Goal: Task Accomplishment & Management: Use online tool/utility

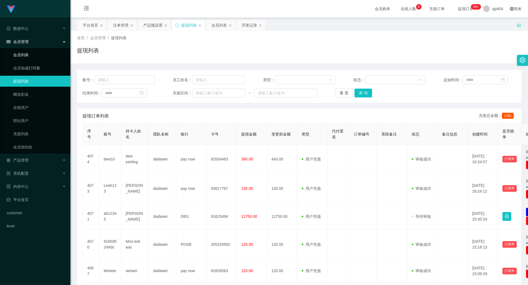
click at [25, 56] on link "会员列表" at bounding box center [39, 54] width 53 height 11
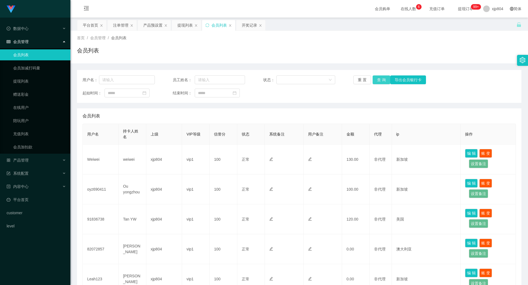
click at [376, 79] on button "查 询" at bounding box center [381, 80] width 18 height 9
click at [376, 79] on div "重 置 查 询 导出会员银行卡" at bounding box center [389, 80] width 72 height 9
click at [376, 79] on button "查 询" at bounding box center [381, 80] width 18 height 9
click at [376, 79] on div "重 置 查 询 导出会员银行卡" at bounding box center [389, 80] width 72 height 9
click at [376, 79] on button "查 询" at bounding box center [381, 80] width 18 height 9
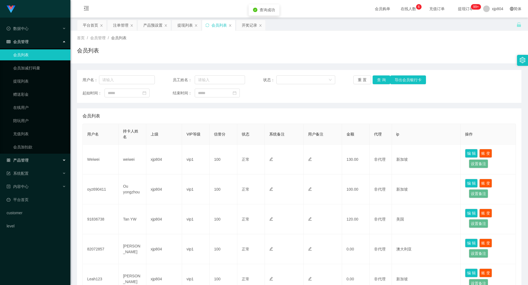
click at [27, 159] on span "产品管理" at bounding box center [18, 160] width 22 height 4
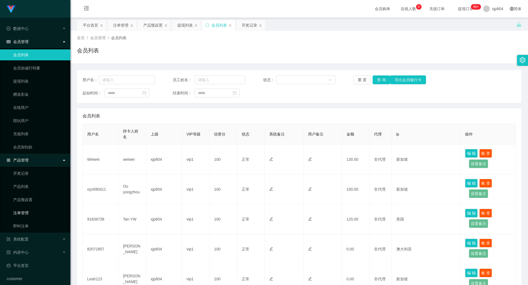
click at [27, 213] on link "注单管理" at bounding box center [39, 213] width 53 height 11
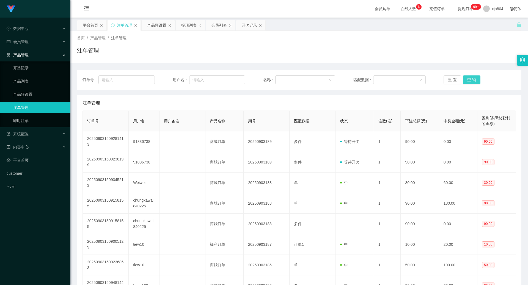
click at [470, 80] on button "查 询" at bounding box center [471, 80] width 18 height 9
click at [470, 80] on div "重 置 查 询" at bounding box center [479, 80] width 72 height 9
click at [470, 80] on button "查 询" at bounding box center [471, 80] width 18 height 9
click at [470, 80] on div "重 置 查 询" at bounding box center [479, 80] width 72 height 9
click at [470, 80] on button "查 询" at bounding box center [474, 80] width 24 height 9
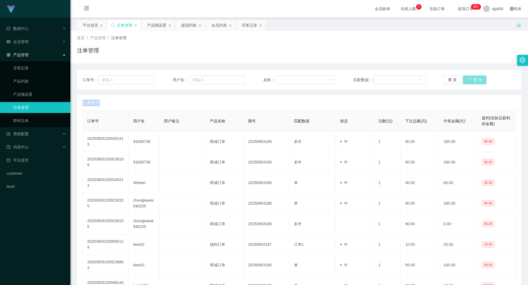
click at [470, 80] on div "重 置 查 询" at bounding box center [479, 80] width 72 height 9
click at [470, 80] on button "查 询" at bounding box center [471, 80] width 18 height 9
click at [470, 80] on div "重 置 查 询" at bounding box center [479, 80] width 72 height 9
click at [470, 80] on button "查 询" at bounding box center [471, 80] width 18 height 9
click at [470, 80] on div "重 置 查 询" at bounding box center [479, 80] width 72 height 9
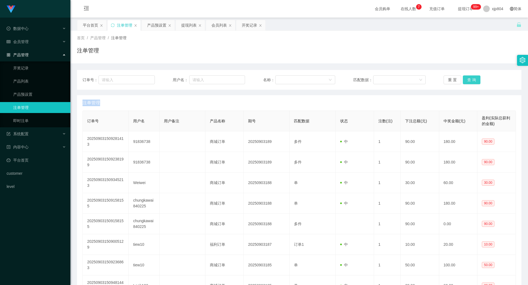
click at [470, 80] on button "查 询" at bounding box center [471, 80] width 18 height 9
click at [470, 80] on div "重 置 查 询" at bounding box center [479, 80] width 72 height 9
click at [470, 80] on button "查 询" at bounding box center [471, 80] width 18 height 9
click at [470, 80] on div "重 置 查 询" at bounding box center [479, 80] width 72 height 9
click at [470, 80] on button "查 询" at bounding box center [471, 80] width 18 height 9
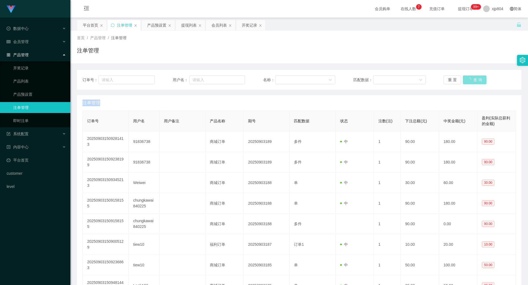
click at [470, 80] on div "重 置 查 询" at bounding box center [479, 80] width 72 height 9
click at [470, 80] on button "查 询" at bounding box center [471, 80] width 18 height 9
click at [470, 80] on div "重 置 查 询" at bounding box center [479, 80] width 72 height 9
click at [470, 80] on button "查 询" at bounding box center [471, 80] width 18 height 9
click at [34, 40] on div "会员管理" at bounding box center [35, 41] width 70 height 11
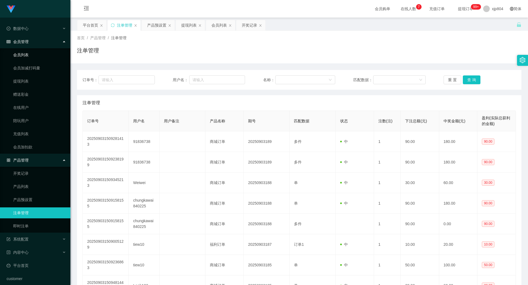
click at [23, 56] on link "会员列表" at bounding box center [39, 54] width 53 height 11
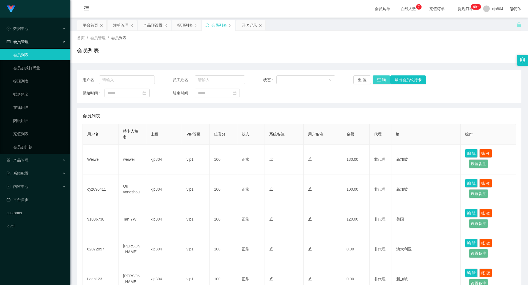
click at [384, 79] on button "查 询" at bounding box center [381, 80] width 18 height 9
click at [384, 79] on div "重 置 查 询 导出会员银行卡" at bounding box center [389, 80] width 72 height 9
click at [384, 79] on button "查 询" at bounding box center [381, 80] width 18 height 9
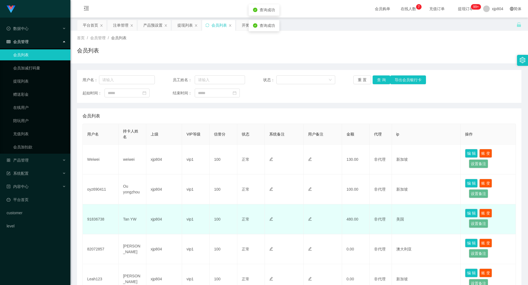
click at [132, 219] on td "Tan YW" at bounding box center [131, 220] width 27 height 30
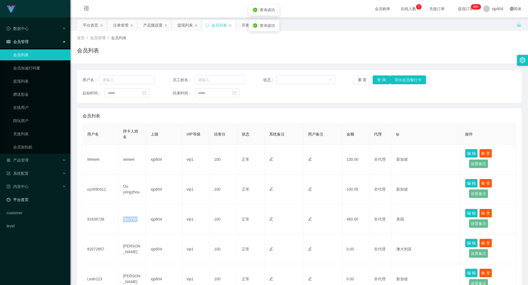
copy td "Tan YW"
click at [376, 78] on button "查 询" at bounding box center [381, 80] width 18 height 9
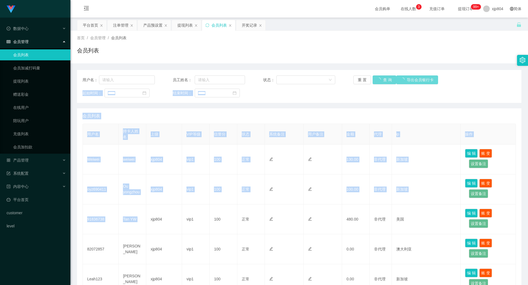
click at [376, 78] on div "重 置 查 询 导出会员银行卡" at bounding box center [389, 80] width 72 height 9
click at [376, 78] on button "查 询" at bounding box center [381, 80] width 18 height 9
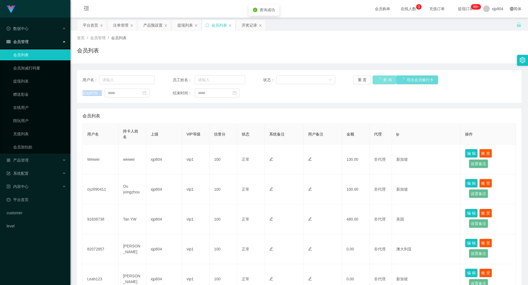
click at [376, 78] on div "重 置 查 询 导出会员银行卡" at bounding box center [389, 80] width 72 height 9
click at [376, 78] on button "查 询" at bounding box center [384, 80] width 24 height 9
click at [376, 82] on button "查 询" at bounding box center [381, 80] width 18 height 9
click at [376, 82] on div "重 置 查 询 导出会员银行卡" at bounding box center [389, 80] width 72 height 9
click at [377, 82] on button "查 询" at bounding box center [381, 80] width 18 height 9
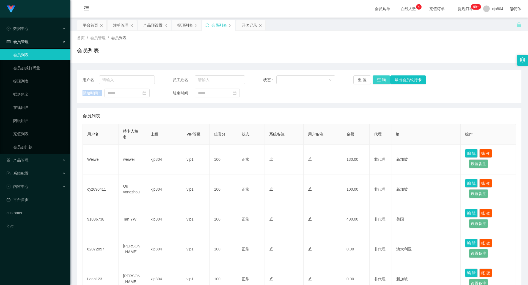
click at [379, 84] on button "查 询" at bounding box center [381, 80] width 18 height 9
click at [379, 84] on div "重 置 查 询 导出会员银行卡" at bounding box center [389, 80] width 72 height 9
click at [379, 84] on button "查 询" at bounding box center [381, 80] width 18 height 9
click at [379, 84] on div "重 置 查 询 导出会员银行卡" at bounding box center [389, 80] width 72 height 9
click at [379, 84] on button "查 询" at bounding box center [381, 80] width 18 height 9
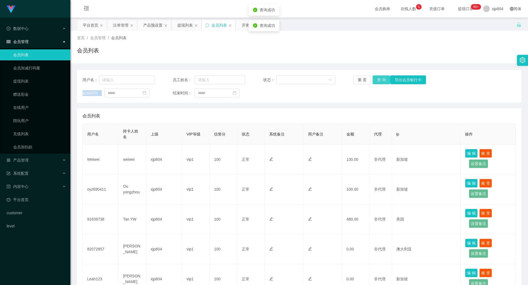
click at [379, 84] on div "重 置 查 询 导出会员银行卡" at bounding box center [389, 80] width 72 height 9
click at [379, 84] on button "查 询" at bounding box center [381, 80] width 18 height 9
click at [379, 84] on div "重 置 查 询 导出会员银行卡" at bounding box center [389, 80] width 72 height 9
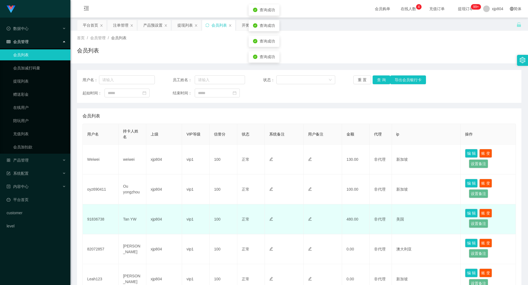
click at [127, 220] on td "Tan YW" at bounding box center [131, 220] width 27 height 30
drag, startPoint x: 127, startPoint y: 220, endPoint x: 103, endPoint y: 218, distance: 23.7
click at [126, 220] on td "Tan YW" at bounding box center [131, 220] width 27 height 30
click at [102, 218] on td "91836738" at bounding box center [101, 220] width 36 height 30
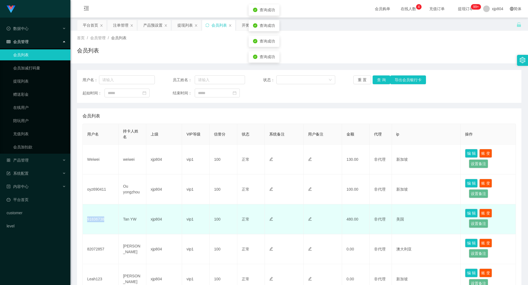
click at [102, 218] on td "91836738" at bounding box center [101, 220] width 36 height 30
copy td "91836738"
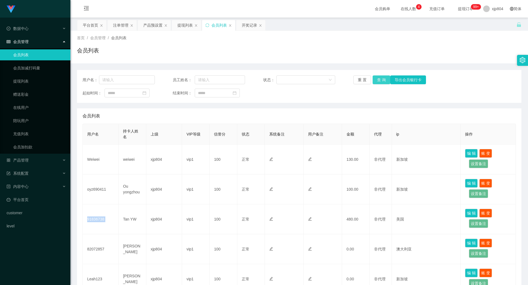
click at [383, 80] on button "查 询" at bounding box center [381, 80] width 18 height 9
click at [381, 80] on div "重 置 查 询 导出会员银行卡" at bounding box center [389, 80] width 72 height 9
click at [381, 80] on button "查 询" at bounding box center [384, 80] width 24 height 9
click at [381, 80] on div "重 置 查 询 导出会员银行卡" at bounding box center [389, 80] width 72 height 9
click at [381, 80] on button "查 询" at bounding box center [381, 80] width 18 height 9
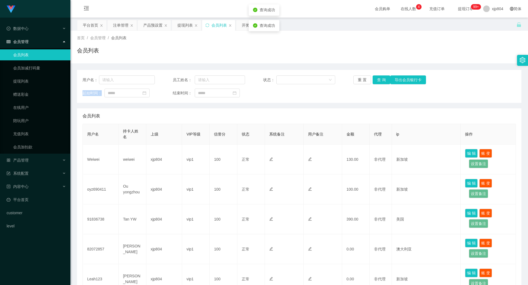
click at [381, 80] on div "重 置 查 询 导出会员银行卡" at bounding box center [389, 80] width 72 height 9
click at [381, 80] on button "查 询" at bounding box center [381, 80] width 18 height 9
click at [381, 80] on div "重 置 查 询 导出会员银行卡" at bounding box center [389, 80] width 72 height 9
click at [25, 77] on link "提现列表" at bounding box center [39, 81] width 53 height 11
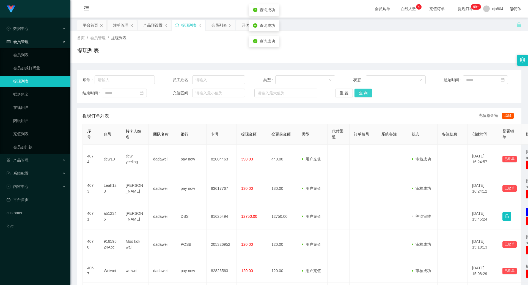
click at [359, 93] on button "查 询" at bounding box center [363, 93] width 18 height 9
click at [359, 93] on div "重 置 查 询" at bounding box center [371, 93] width 72 height 9
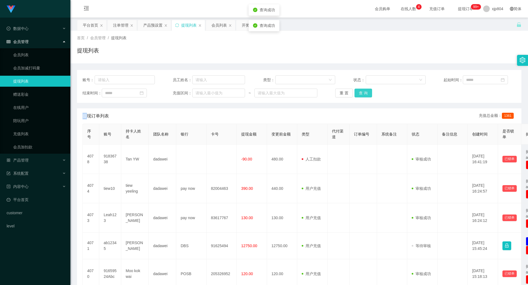
click at [359, 93] on button "查 询" at bounding box center [363, 93] width 18 height 9
click at [359, 93] on div "重 置 查 询" at bounding box center [371, 93] width 72 height 9
click at [359, 93] on button "查 询" at bounding box center [363, 93] width 18 height 9
click at [359, 93] on div "重 置 查 询" at bounding box center [371, 93] width 72 height 9
click at [359, 93] on button "查 询" at bounding box center [363, 93] width 18 height 9
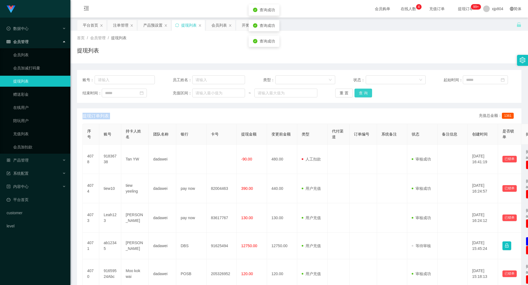
click at [359, 93] on div "重 置 查 询" at bounding box center [371, 93] width 72 height 9
click at [359, 93] on button "查 询" at bounding box center [363, 93] width 18 height 9
click at [359, 93] on div "重 置 查 询" at bounding box center [371, 93] width 72 height 9
click at [359, 93] on button "查 询" at bounding box center [363, 93] width 18 height 9
click at [359, 93] on div "重 置 查 询" at bounding box center [371, 93] width 72 height 9
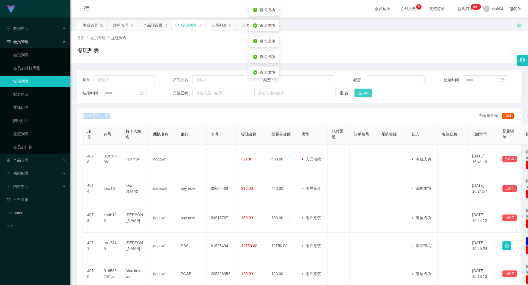
click at [359, 93] on button "查 询" at bounding box center [363, 93] width 18 height 9
click at [359, 93] on div "重 置 查 询" at bounding box center [371, 93] width 72 height 9
click at [359, 93] on button "查 询" at bounding box center [363, 93] width 18 height 9
click at [359, 93] on div "重 置 查 询" at bounding box center [371, 93] width 72 height 9
click at [359, 93] on button "查 询" at bounding box center [363, 93] width 18 height 9
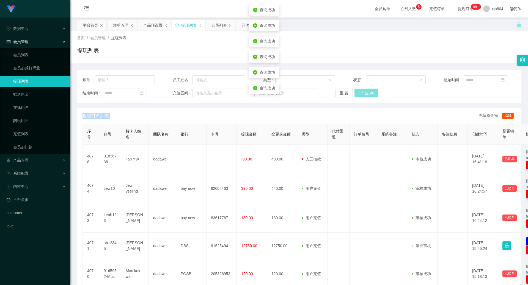
click at [359, 93] on div "重 置 查 询" at bounding box center [371, 93] width 72 height 9
click at [360, 92] on button "查 询" at bounding box center [363, 93] width 18 height 9
click at [360, 92] on div "重 置 查 询" at bounding box center [371, 93] width 72 height 9
click at [360, 92] on button "查 询" at bounding box center [366, 93] width 24 height 9
click at [360, 92] on div "重 置 查 询" at bounding box center [371, 93] width 72 height 9
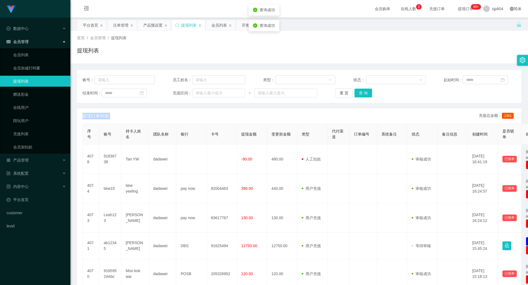
click at [43, 80] on link "提现列表" at bounding box center [39, 81] width 53 height 11
click at [368, 90] on button "查 询" at bounding box center [363, 93] width 18 height 9
click at [368, 90] on div "重 置 查 询" at bounding box center [371, 93] width 72 height 9
click at [368, 90] on button "查 询" at bounding box center [363, 93] width 18 height 9
click at [367, 90] on button "查 询" at bounding box center [363, 93] width 18 height 9
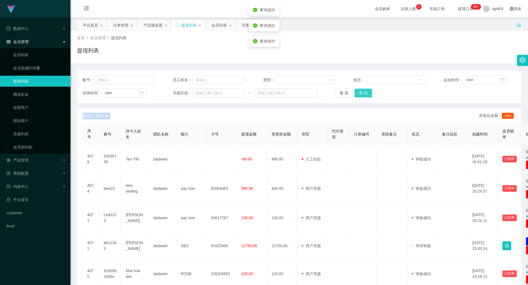
click at [367, 90] on div "重 置 查 询" at bounding box center [371, 93] width 72 height 9
click at [367, 90] on button "查 询" at bounding box center [363, 93] width 18 height 9
click at [367, 90] on div "重 置 查 询" at bounding box center [371, 93] width 72 height 9
click at [367, 90] on button "查 询" at bounding box center [363, 93] width 18 height 9
click at [367, 90] on div "重 置 查 询" at bounding box center [371, 93] width 72 height 9
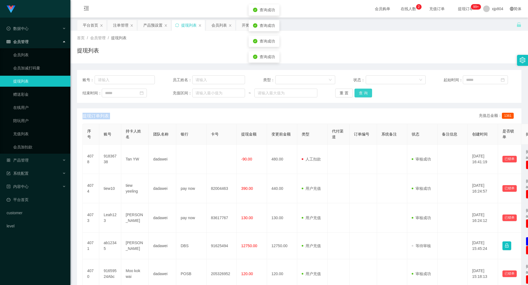
click at [367, 90] on button "查 询" at bounding box center [363, 93] width 18 height 9
click at [367, 90] on div "重 置 查 询" at bounding box center [371, 93] width 72 height 9
click at [367, 90] on button "查 询" at bounding box center [363, 93] width 18 height 9
click at [28, 155] on ul "数据中心 会员管理 会员列表 会员加减打码量 提现列表 赠送彩金 在线用户 陪玩用户 充值列表 会员加扣款 产品管理 开奖记录 产品列表 产品预设置 注单管理…" at bounding box center [35, 128] width 70 height 220
click at [29, 162] on div "产品管理" at bounding box center [35, 160] width 70 height 11
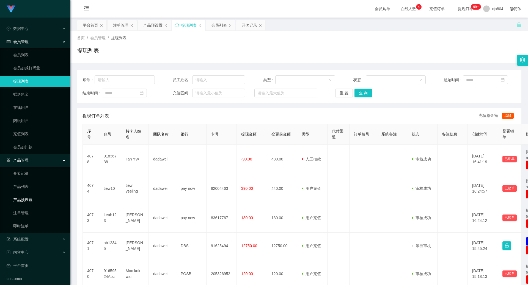
click at [32, 201] on link "产品预设置" at bounding box center [39, 200] width 53 height 11
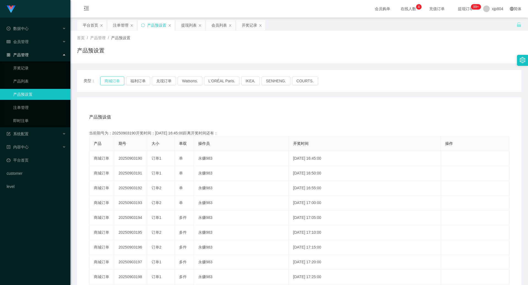
click at [118, 83] on button "商城订单" at bounding box center [112, 81] width 24 height 9
click at [106, 82] on button "商城订单" at bounding box center [112, 81] width 24 height 9
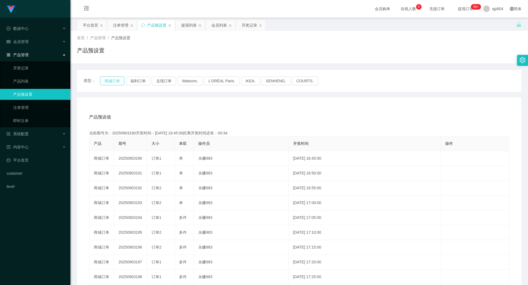
click at [106, 82] on button "商城订单" at bounding box center [112, 81] width 24 height 9
click at [26, 46] on div "会员管理" at bounding box center [35, 41] width 70 height 11
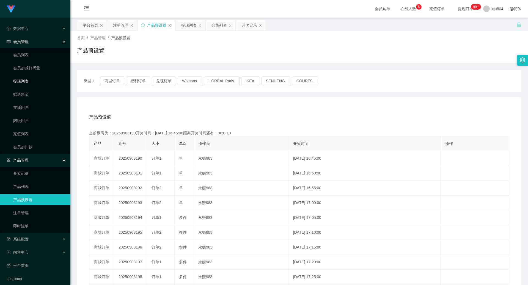
click at [27, 80] on link "提现列表" at bounding box center [39, 81] width 53 height 11
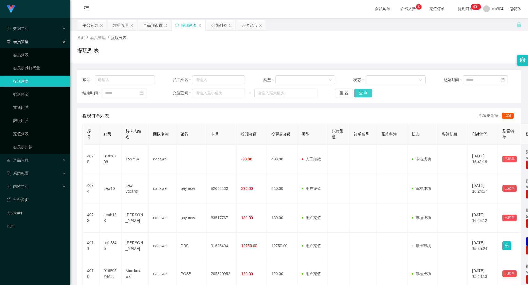
click at [357, 94] on button "查 询" at bounding box center [363, 93] width 18 height 9
click at [357, 94] on div "重 置 查 询" at bounding box center [371, 93] width 72 height 9
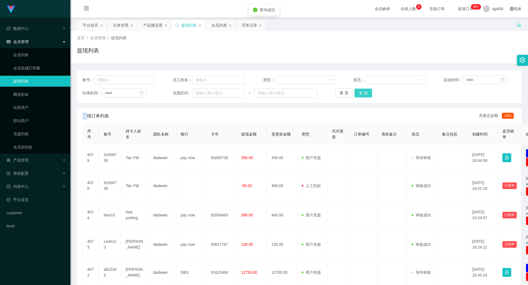
click at [357, 94] on button "查 询" at bounding box center [363, 93] width 18 height 9
click at [357, 94] on div "重 置 查 询" at bounding box center [371, 93] width 72 height 9
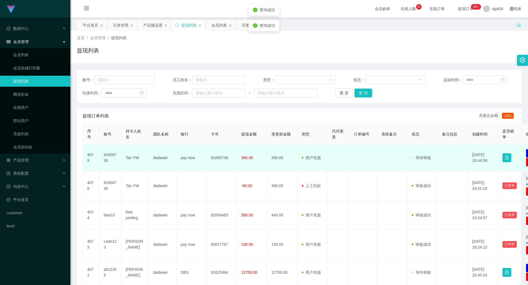
click at [109, 156] on td "91836738" at bounding box center [110, 158] width 22 height 27
copy td "91836738"
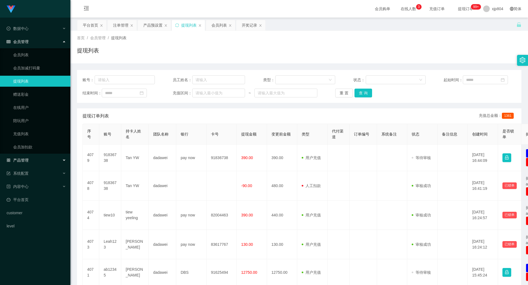
click at [29, 160] on div "产品管理" at bounding box center [35, 160] width 70 height 11
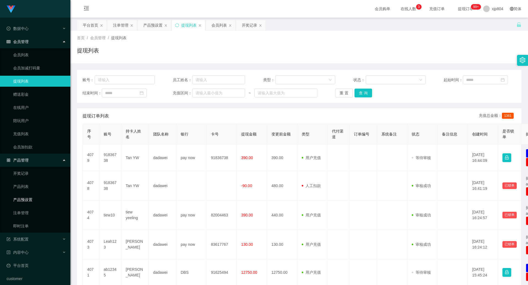
click at [31, 197] on link "产品预设置" at bounding box center [39, 200] width 53 height 11
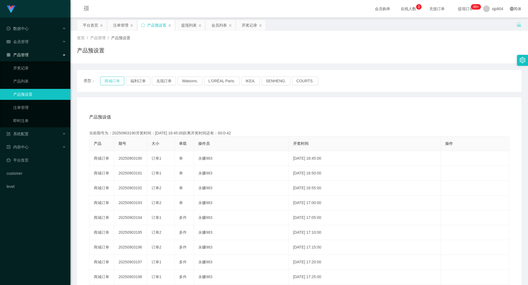
click at [117, 80] on button "商城订单" at bounding box center [112, 81] width 24 height 9
click at [24, 131] on div "系统配置" at bounding box center [35, 134] width 70 height 11
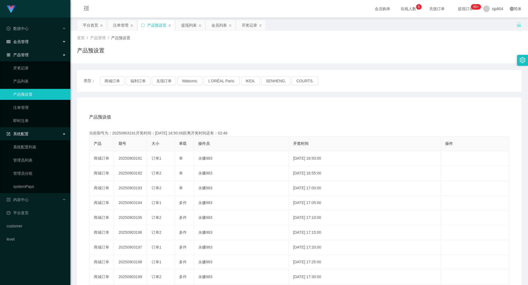
click at [23, 47] on div "会员管理" at bounding box center [35, 41] width 70 height 11
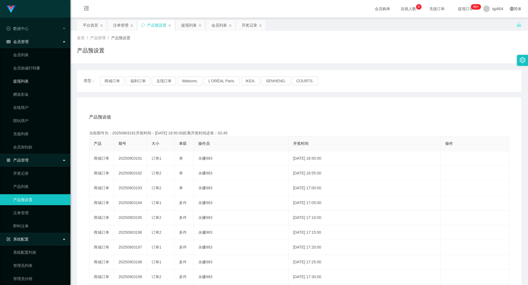
click at [28, 85] on link "提现列表" at bounding box center [39, 81] width 53 height 11
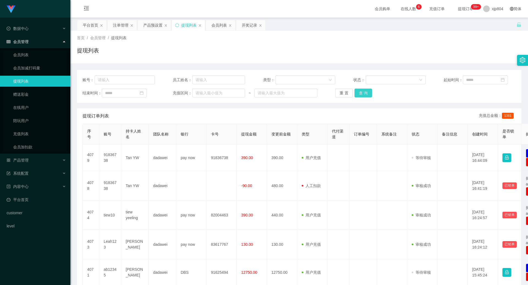
click at [362, 92] on button "查 询" at bounding box center [363, 93] width 18 height 9
click at [362, 92] on div "重 置 查 询" at bounding box center [371, 93] width 72 height 9
click at [362, 92] on button "查 询" at bounding box center [366, 93] width 24 height 9
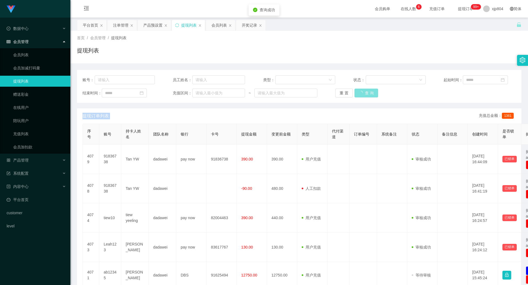
click at [362, 92] on div "重 置 查 询" at bounding box center [371, 93] width 72 height 9
click at [362, 92] on button "查 询" at bounding box center [363, 93] width 18 height 9
click at [362, 92] on div "重 置 查 询" at bounding box center [371, 93] width 72 height 9
click at [362, 92] on button "查 询" at bounding box center [363, 93] width 18 height 9
click at [357, 92] on button "查 询" at bounding box center [363, 93] width 18 height 9
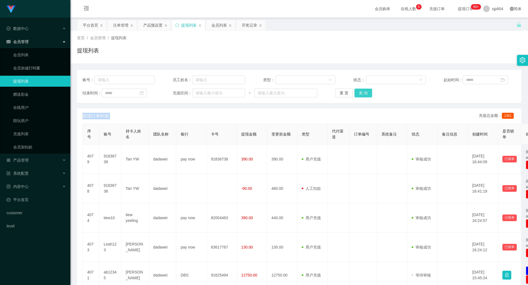
click at [357, 92] on div "重 置 查 询" at bounding box center [371, 93] width 72 height 9
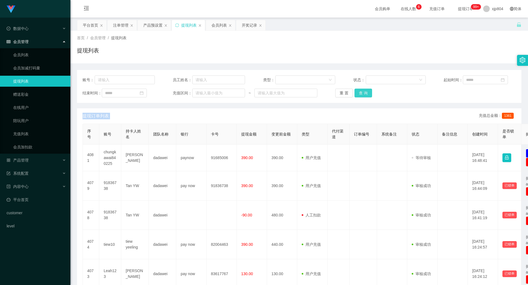
click at [357, 92] on button "查 询" at bounding box center [363, 93] width 18 height 9
click at [357, 92] on div "重 置 查 询" at bounding box center [371, 93] width 72 height 9
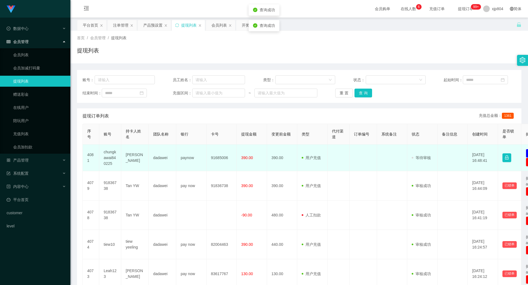
click at [97, 158] on td "4081" at bounding box center [91, 158] width 16 height 27
click at [108, 156] on td "chungkawai840225" at bounding box center [110, 158] width 22 height 27
copy td "chungkawai840225"
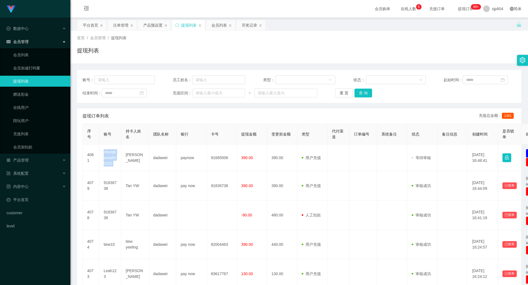
click at [21, 49] on ul "会员列表 会员加减打码量 提现列表 赠送彩金 在线用户 陪玩用户 充值列表 会员加扣款" at bounding box center [35, 101] width 70 height 106
click at [21, 52] on link "会员列表" at bounding box center [39, 54] width 53 height 11
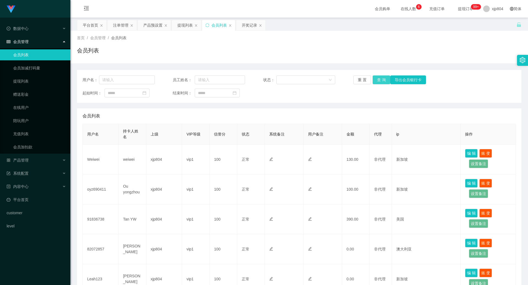
click at [377, 78] on button "查 询" at bounding box center [381, 80] width 18 height 9
click at [377, 78] on div "重 置 查 询 导出会员银行卡" at bounding box center [389, 80] width 72 height 9
click at [378, 78] on button "查 询" at bounding box center [381, 80] width 18 height 9
click at [378, 78] on div "重 置 查 询 导出会员银行卡" at bounding box center [389, 80] width 72 height 9
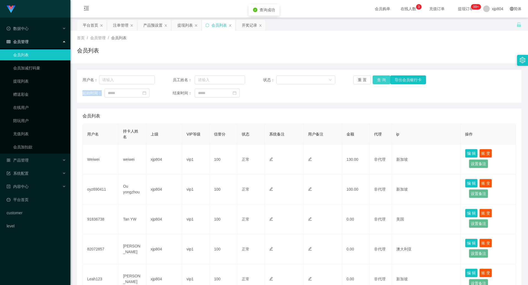
click at [378, 78] on button "查 询" at bounding box center [381, 80] width 18 height 9
click at [378, 78] on div "重 置 查 询 导出会员银行卡" at bounding box center [389, 80] width 72 height 9
click at [378, 78] on button "查 询" at bounding box center [384, 80] width 24 height 9
click at [378, 78] on div "重 置 查 询 导出会员银行卡" at bounding box center [389, 80] width 72 height 9
click at [378, 78] on button "查 询" at bounding box center [381, 80] width 18 height 9
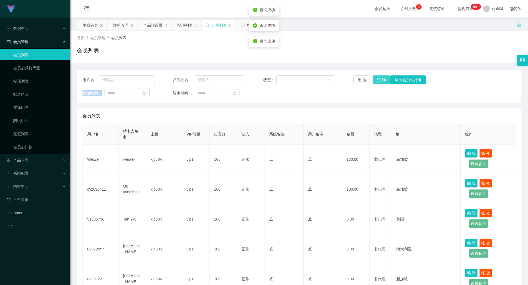
click at [378, 78] on div "重 置 查 询 导出会员银行卡" at bounding box center [389, 80] width 72 height 9
click at [378, 78] on button "查 询" at bounding box center [381, 80] width 18 height 9
click at [378, 78] on div "重 置 查 询 导出会员银行卡" at bounding box center [389, 80] width 72 height 9
click at [378, 76] on button "查 询" at bounding box center [381, 80] width 18 height 9
click at [378, 76] on div "重 置 查 询 导出会员银行卡" at bounding box center [389, 80] width 72 height 9
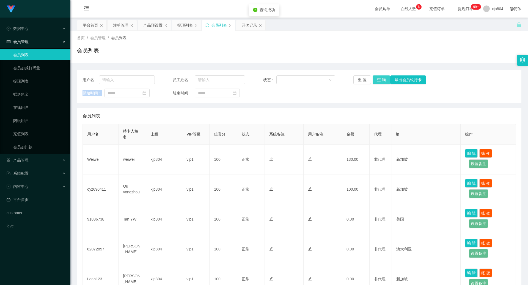
click at [378, 76] on button "查 询" at bounding box center [381, 80] width 18 height 9
click at [378, 76] on div "重 置 查 询 导出会员银行卡" at bounding box center [389, 80] width 72 height 9
click at [378, 76] on button "查 询" at bounding box center [381, 80] width 18 height 9
click at [379, 77] on button "查 询" at bounding box center [381, 80] width 18 height 9
click at [379, 77] on div "重 置 查 询 导出会员银行卡" at bounding box center [389, 80] width 72 height 9
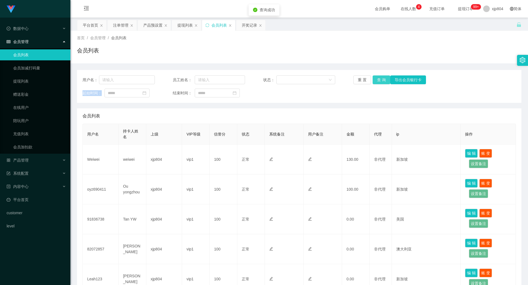
click at [379, 77] on button "查 询" at bounding box center [381, 80] width 18 height 9
click at [379, 77] on div "重 置 查 询 导出会员银行卡" at bounding box center [389, 80] width 72 height 9
click at [379, 77] on button "查 询" at bounding box center [381, 80] width 18 height 9
click at [379, 77] on div "重 置 查 询 导出会员银行卡" at bounding box center [389, 80] width 72 height 9
click at [379, 79] on button "查 询" at bounding box center [381, 80] width 18 height 9
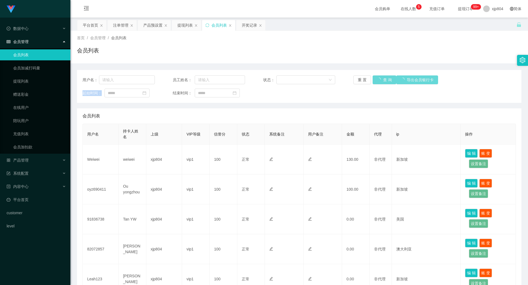
click at [379, 79] on div "重 置 查 询 导出会员银行卡" at bounding box center [389, 80] width 72 height 9
click at [379, 79] on button "查 询" at bounding box center [384, 80] width 24 height 9
click at [379, 79] on div "重 置 查 询 导出会员银行卡" at bounding box center [389, 80] width 72 height 9
click at [379, 79] on button "查 询" at bounding box center [381, 80] width 18 height 9
click at [379, 79] on div "重 置 查 询 导出会员银行卡" at bounding box center [389, 80] width 72 height 9
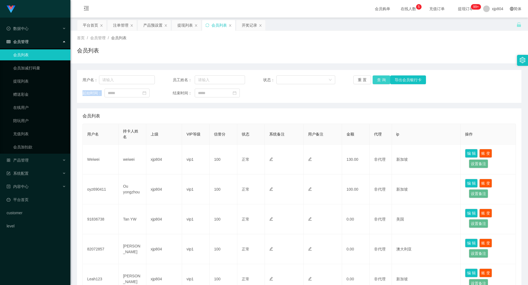
click at [381, 78] on button "查 询" at bounding box center [381, 80] width 18 height 9
click at [381, 78] on div "重 置 查 询 导出会员银行卡" at bounding box center [389, 80] width 72 height 9
click at [381, 78] on button "查 询" at bounding box center [381, 80] width 18 height 9
click at [381, 78] on div "重 置 查 询 导出会员银行卡" at bounding box center [389, 80] width 72 height 9
click at [381, 78] on button "查 询" at bounding box center [381, 80] width 18 height 9
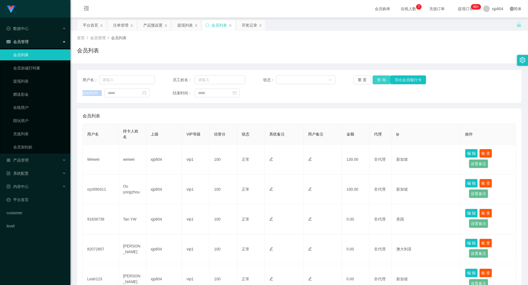
click at [379, 79] on button "查 询" at bounding box center [381, 80] width 18 height 9
click at [379, 79] on div "重 置 查 询 导出会员银行卡" at bounding box center [389, 80] width 72 height 9
click at [379, 79] on button "查 询" at bounding box center [381, 80] width 18 height 9
click at [379, 79] on div "重 置 查 询 导出会员银行卡" at bounding box center [389, 80] width 72 height 9
click at [379, 79] on button "查 询" at bounding box center [381, 80] width 18 height 9
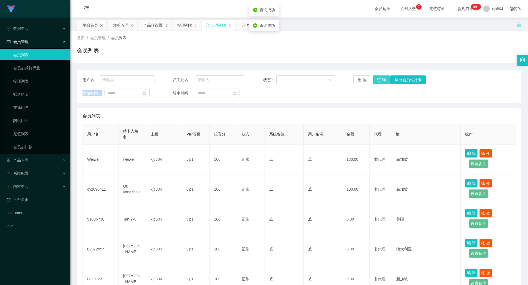
click at [379, 79] on div "重 置 查 询 导出会员银行卡" at bounding box center [389, 80] width 72 height 9
click at [379, 79] on button "查 询" at bounding box center [381, 80] width 18 height 9
click at [379, 79] on div "重 置 查 询 导出会员银行卡" at bounding box center [389, 80] width 72 height 9
click at [379, 79] on button "查 询" at bounding box center [381, 80] width 18 height 9
click at [379, 79] on div "重 置 查 询 导出会员银行卡" at bounding box center [389, 80] width 72 height 9
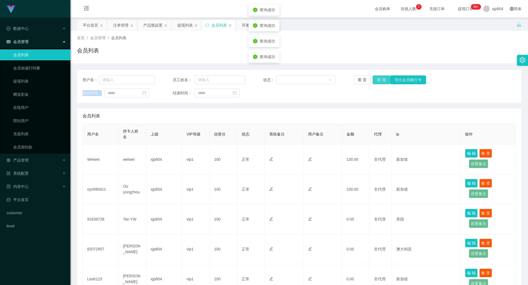
click at [379, 79] on button "查 询" at bounding box center [381, 80] width 18 height 9
click at [379, 79] on div "重 置 查 询 导出会员银行卡" at bounding box center [389, 80] width 72 height 9
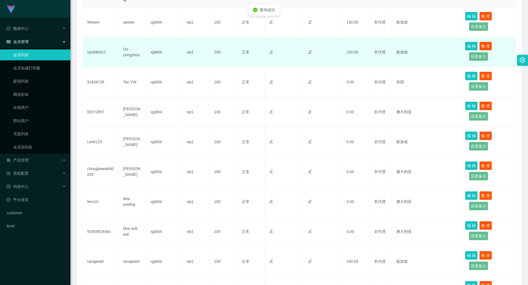
scroll to position [55, 0]
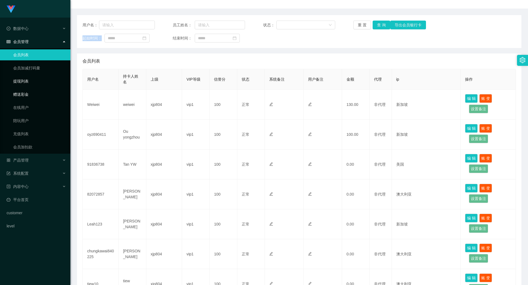
click at [32, 82] on link "提现列表" at bounding box center [39, 81] width 53 height 11
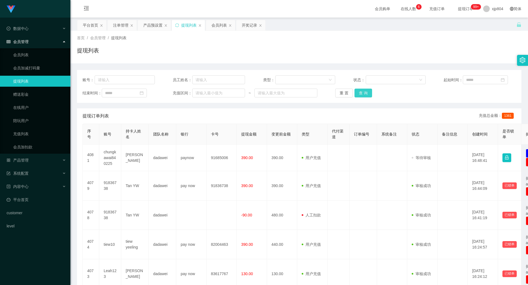
click at [365, 95] on button "查 询" at bounding box center [363, 93] width 18 height 9
click at [365, 95] on div "重 置 查 询" at bounding box center [371, 93] width 72 height 9
click at [365, 95] on button "查 询" at bounding box center [363, 93] width 18 height 9
click at [365, 95] on div "重 置 查 询" at bounding box center [371, 93] width 72 height 9
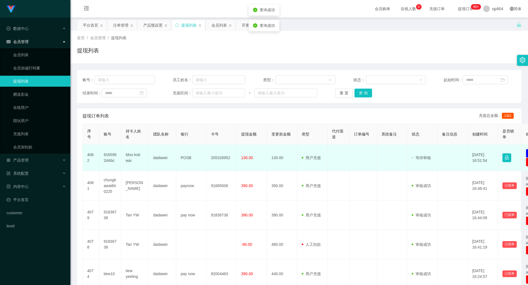
click at [108, 159] on td "91659524Abc" at bounding box center [110, 158] width 22 height 27
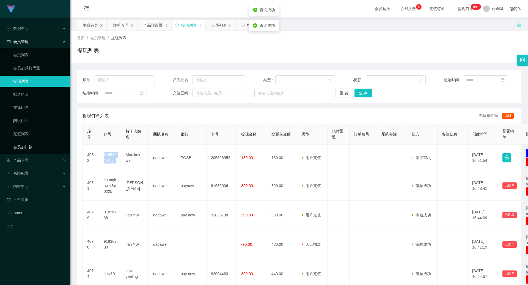
copy td "91659524Abc"
click at [26, 159] on span "产品管理" at bounding box center [18, 160] width 22 height 4
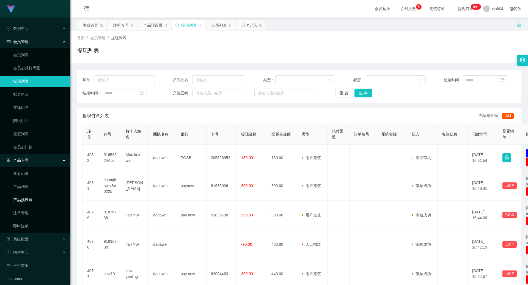
click at [32, 195] on link "产品预设置" at bounding box center [39, 200] width 53 height 11
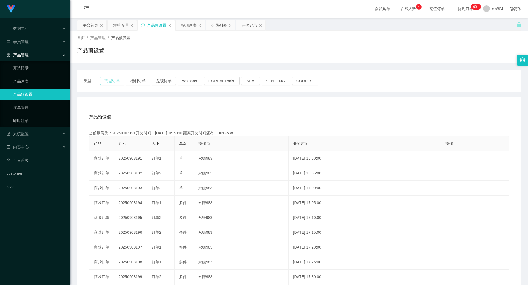
click at [113, 85] on button "商城订单" at bounding box center [112, 81] width 24 height 9
click at [112, 83] on button "商城订单" at bounding box center [112, 81] width 24 height 9
click at [29, 40] on div "会员管理" at bounding box center [35, 41] width 70 height 11
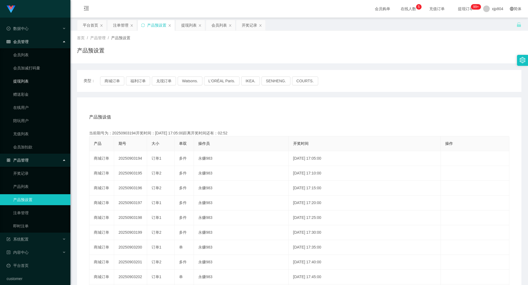
click at [24, 82] on link "提现列表" at bounding box center [39, 81] width 53 height 11
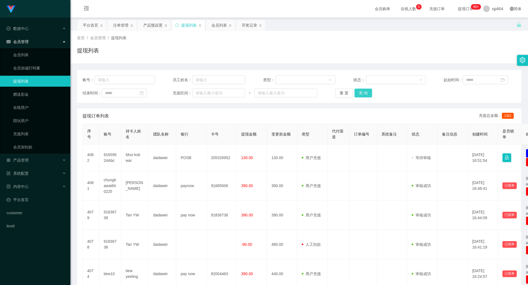
click at [360, 89] on button "查 询" at bounding box center [363, 93] width 18 height 9
click at [360, 89] on div "重 置 查 询" at bounding box center [371, 93] width 72 height 9
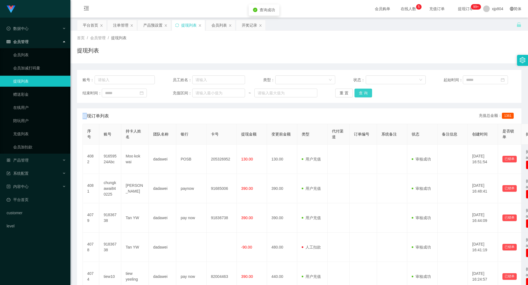
click at [360, 89] on button "查 询" at bounding box center [363, 93] width 18 height 9
click at [360, 89] on div "重 置 查 询" at bounding box center [371, 93] width 72 height 9
click at [25, 158] on span "产品管理" at bounding box center [18, 160] width 22 height 4
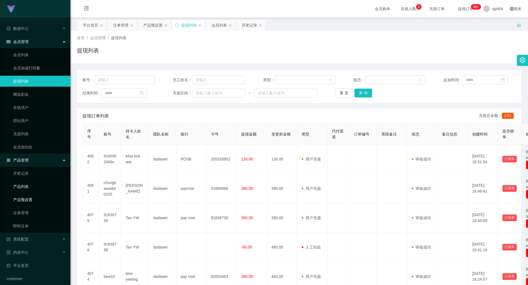
click at [29, 196] on link "产品预设置" at bounding box center [39, 200] width 53 height 11
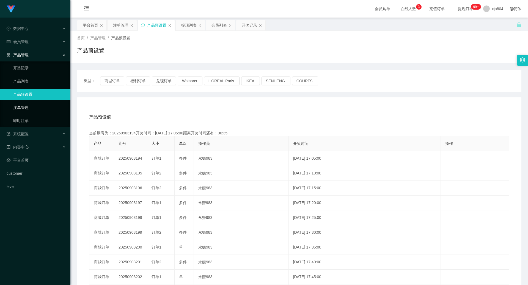
click at [26, 106] on link "注单管理" at bounding box center [39, 107] width 53 height 11
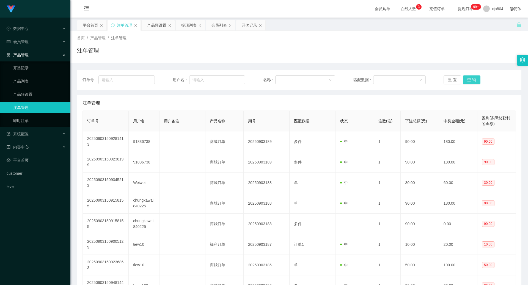
click at [466, 80] on button "查 询" at bounding box center [471, 80] width 18 height 9
click at [466, 80] on div "重 置 查 询" at bounding box center [479, 80] width 72 height 9
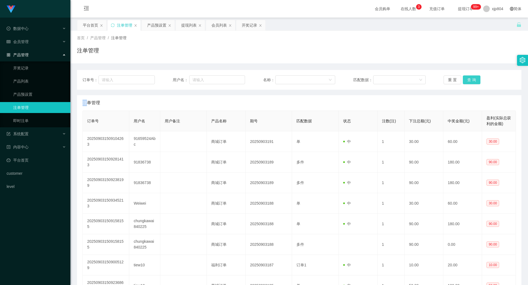
click at [466, 80] on button "查 询" at bounding box center [471, 80] width 18 height 9
click at [466, 80] on div "重 置 查 询" at bounding box center [479, 80] width 72 height 9
click at [466, 80] on button "查 询" at bounding box center [471, 80] width 18 height 9
click at [466, 80] on div "重 置 查 询" at bounding box center [479, 80] width 72 height 9
click at [466, 80] on button "查 询" at bounding box center [471, 80] width 18 height 9
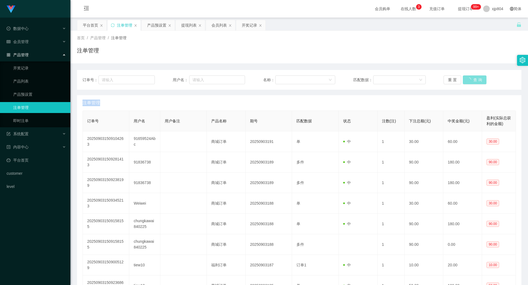
click at [466, 80] on div "重 置 查 询" at bounding box center [479, 80] width 72 height 9
click at [31, 38] on div "会员管理" at bounding box center [35, 41] width 70 height 11
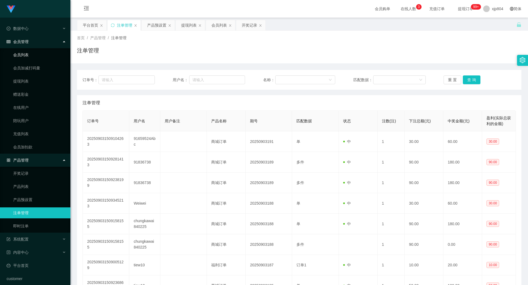
click at [30, 54] on link "会员列表" at bounding box center [39, 54] width 53 height 11
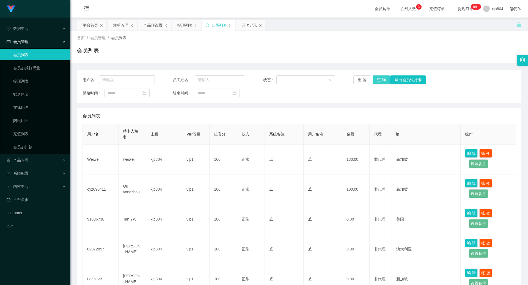
click at [381, 84] on button "查 询" at bounding box center [381, 80] width 18 height 9
click at [381, 84] on div "重 置 查 询 导出会员银行卡" at bounding box center [389, 80] width 72 height 9
click at [381, 84] on button "查 询" at bounding box center [381, 80] width 18 height 9
click at [381, 84] on div "重 置 查 询 导出会员银行卡" at bounding box center [389, 80] width 72 height 9
click at [381, 84] on button "查 询" at bounding box center [381, 80] width 18 height 9
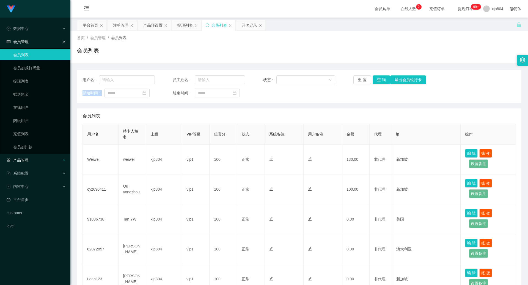
click at [27, 157] on div "产品管理" at bounding box center [35, 160] width 70 height 11
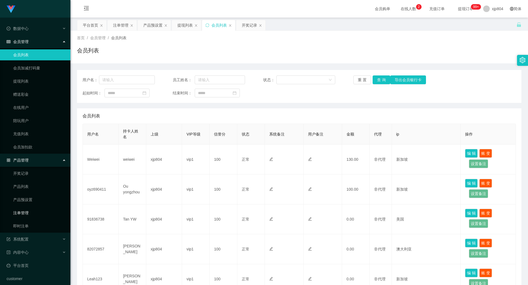
click at [31, 210] on link "注单管理" at bounding box center [39, 213] width 53 height 11
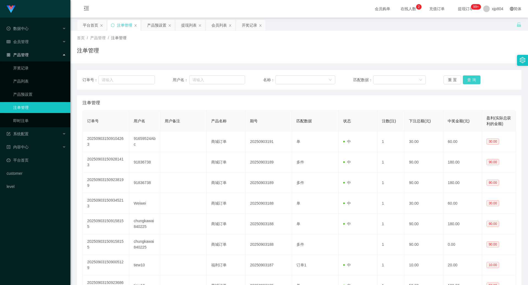
click at [467, 79] on button "查 询" at bounding box center [471, 80] width 18 height 9
click at [467, 79] on div "重 置 查 询" at bounding box center [479, 80] width 72 height 9
click at [467, 79] on button "查 询" at bounding box center [471, 80] width 18 height 9
click at [467, 79] on div "重 置 查 询" at bounding box center [479, 80] width 72 height 9
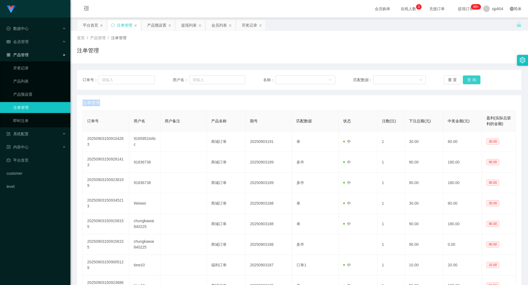
click at [467, 79] on button "查 询" at bounding box center [471, 80] width 18 height 9
click at [467, 79] on div "重 置 查 询" at bounding box center [479, 80] width 72 height 9
click at [467, 79] on button "查 询" at bounding box center [471, 80] width 18 height 9
click at [30, 94] on link "产品预设置" at bounding box center [39, 94] width 53 height 11
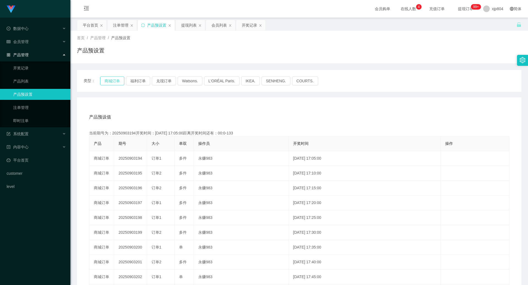
click at [111, 83] on button "商城订单" at bounding box center [112, 81] width 24 height 9
type button "k3wph"
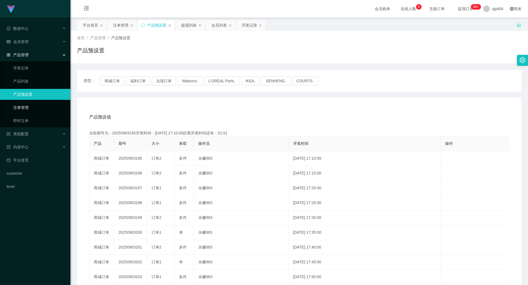
click at [42, 105] on link "注单管理" at bounding box center [39, 107] width 53 height 11
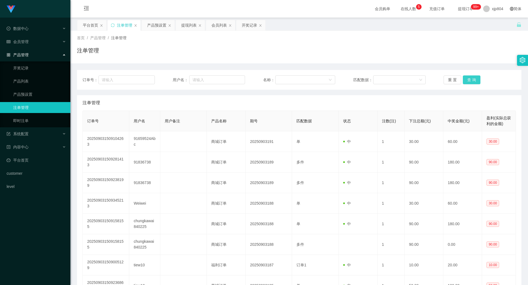
click at [473, 80] on button "查 询" at bounding box center [471, 80] width 18 height 9
click at [473, 80] on div "重 置 查 询" at bounding box center [479, 80] width 72 height 9
click at [473, 80] on button "查 询" at bounding box center [471, 80] width 18 height 9
click at [473, 80] on div "重 置 查 询" at bounding box center [479, 80] width 72 height 9
click at [473, 80] on button "查 询" at bounding box center [471, 80] width 18 height 9
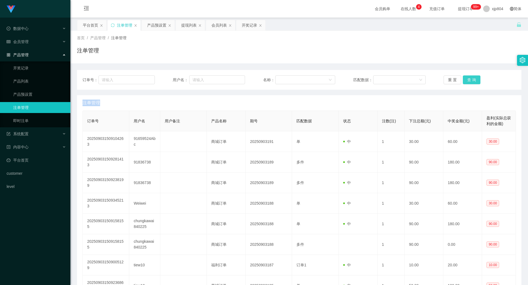
click at [470, 81] on button "查 询" at bounding box center [471, 80] width 18 height 9
click at [470, 81] on div "重 置 查 询" at bounding box center [479, 80] width 72 height 9
click at [470, 81] on button "查 询" at bounding box center [471, 80] width 18 height 9
click at [470, 81] on div "重 置 查 询" at bounding box center [479, 80] width 72 height 9
click at [33, 41] on div "会员管理" at bounding box center [35, 41] width 70 height 11
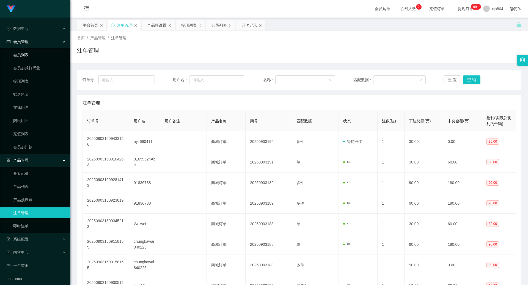
click at [27, 58] on link "会员列表" at bounding box center [39, 54] width 53 height 11
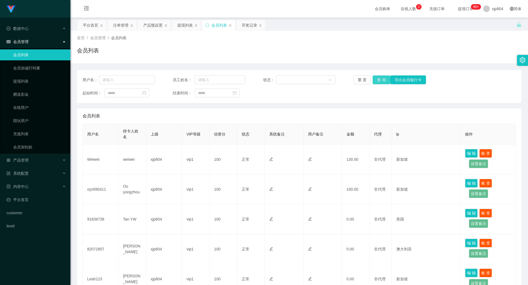
click at [378, 81] on button "查 询" at bounding box center [381, 80] width 18 height 9
click at [378, 81] on div "重 置 查 询 导出会员银行卡" at bounding box center [389, 80] width 72 height 9
click at [378, 81] on button "查 询" at bounding box center [381, 80] width 18 height 9
click at [378, 81] on div "重 置 查 询 导出会员银行卡" at bounding box center [389, 80] width 72 height 9
click at [378, 81] on button "查 询" at bounding box center [381, 80] width 18 height 9
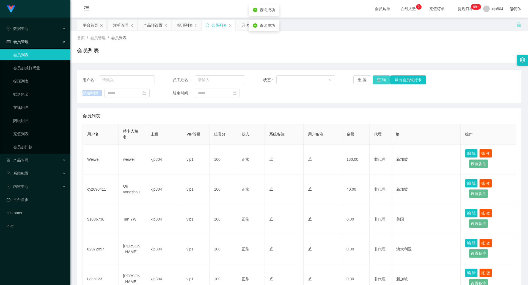
click at [378, 81] on div "重 置 查 询 导出会员银行卡" at bounding box center [389, 80] width 72 height 9
click at [378, 81] on button "查 询" at bounding box center [381, 80] width 18 height 9
click at [378, 81] on div "重 置 查 询 导出会员银行卡" at bounding box center [389, 80] width 72 height 9
click at [381, 79] on button "查 询" at bounding box center [381, 80] width 18 height 9
click at [381, 79] on div "重 置 查 询 导出会员银行卡" at bounding box center [389, 80] width 72 height 9
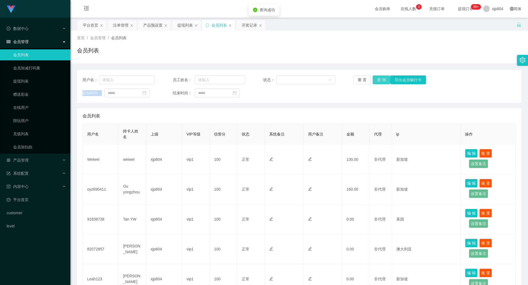
click at [381, 79] on button "查 询" at bounding box center [381, 80] width 18 height 9
click at [381, 79] on div "重 置 查 询 导出会员银行卡" at bounding box center [389, 80] width 72 height 9
click at [381, 79] on button "查 询" at bounding box center [381, 80] width 18 height 9
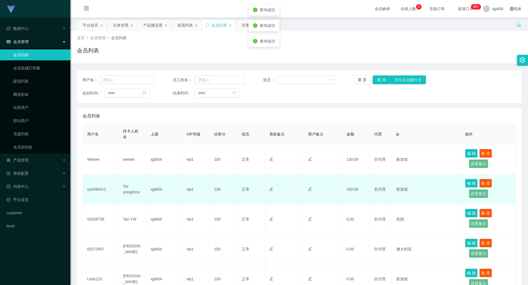
click at [129, 189] on td "Ou yongzhou" at bounding box center [131, 190] width 27 height 30
click at [93, 192] on td "oyz690411" at bounding box center [101, 190] width 36 height 30
copy td "oyz690411"
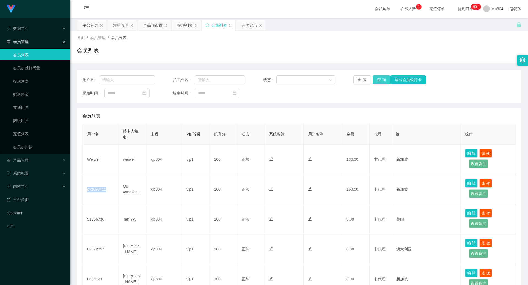
click at [378, 79] on button "查 询" at bounding box center [381, 80] width 18 height 9
click at [378, 79] on div "重 置 查 询 导出会员银行卡" at bounding box center [389, 80] width 72 height 9
click at [378, 79] on button "查 询" at bounding box center [384, 80] width 24 height 9
click at [378, 79] on div "重 置 查 询 导出会员银行卡" at bounding box center [389, 80] width 72 height 9
click at [378, 79] on button "查 询" at bounding box center [381, 80] width 18 height 9
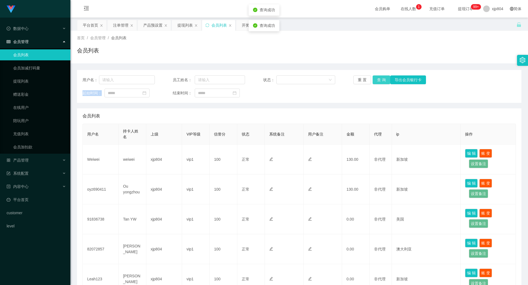
click at [378, 79] on div "重 置 查 询 导出会员银行卡" at bounding box center [389, 80] width 72 height 9
click at [378, 79] on button "查 询" at bounding box center [381, 80] width 18 height 9
click at [380, 80] on button "查 询" at bounding box center [381, 80] width 18 height 9
click at [380, 80] on div "重 置 查 询 导出会员银行卡" at bounding box center [389, 80] width 72 height 9
click at [380, 80] on button "查 询" at bounding box center [381, 80] width 18 height 9
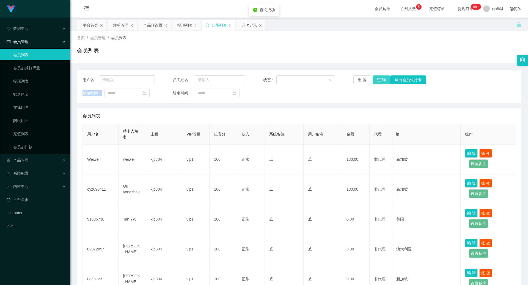
click at [380, 80] on div "重 置 查 询 导出会员银行卡" at bounding box center [389, 80] width 72 height 9
click at [380, 80] on button "查 询" at bounding box center [381, 80] width 18 height 9
click at [390, 78] on button "导出会员银行卡" at bounding box center [408, 80] width 36 height 9
click at [383, 79] on button "查 询" at bounding box center [381, 80] width 18 height 9
click at [383, 79] on div "重 置 查 询 导出会员银行卡" at bounding box center [389, 80] width 72 height 9
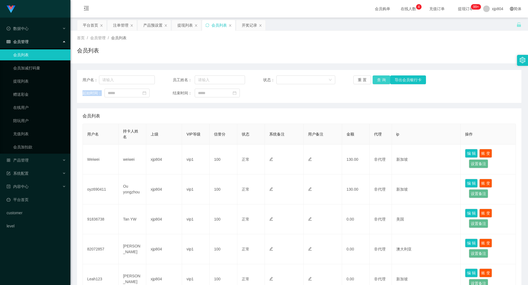
click at [382, 78] on button "查 询" at bounding box center [381, 80] width 18 height 9
click at [382, 78] on div "重 置 查 询 导出会员银行卡" at bounding box center [389, 80] width 72 height 9
click at [382, 78] on button "查 询" at bounding box center [381, 80] width 18 height 9
click at [382, 78] on div "重 置 查 询 导出会员银行卡" at bounding box center [389, 80] width 72 height 9
drag, startPoint x: 29, startPoint y: 80, endPoint x: 39, endPoint y: 87, distance: 12.4
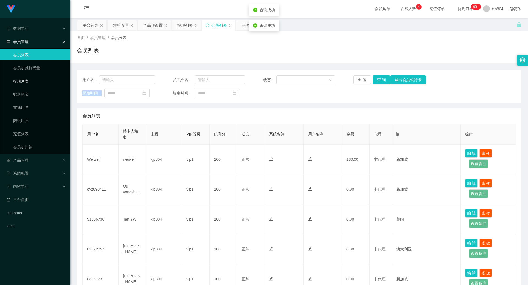
click at [29, 80] on link "提现列表" at bounding box center [39, 81] width 53 height 11
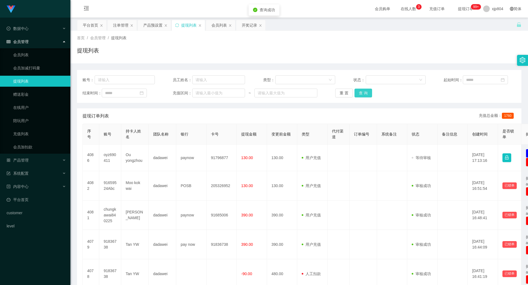
click at [363, 92] on button "查 询" at bounding box center [363, 93] width 18 height 9
click at [363, 92] on div "重 置 查 询" at bounding box center [371, 93] width 72 height 9
click at [363, 92] on button "查 询" at bounding box center [363, 93] width 18 height 9
click at [363, 92] on div "重 置 查 询" at bounding box center [371, 93] width 72 height 9
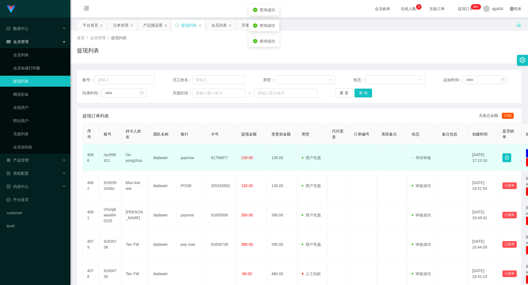
click at [113, 156] on td "oyz690411" at bounding box center [110, 158] width 22 height 27
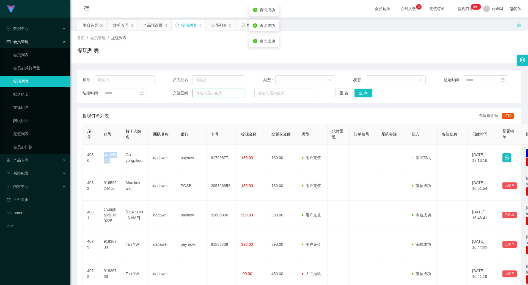
copy td "oyz690411"
click at [356, 90] on button "查 询" at bounding box center [363, 93] width 18 height 9
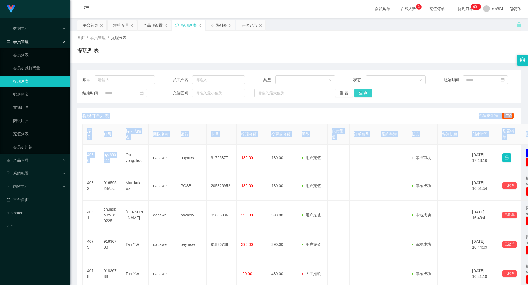
click at [357, 90] on div "重 置 查 询" at bounding box center [371, 93] width 72 height 9
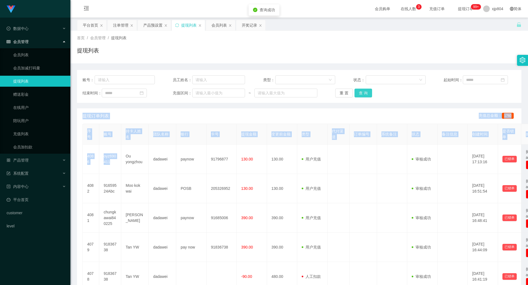
click at [357, 90] on button "查 询" at bounding box center [363, 93] width 18 height 9
click at [357, 90] on div "重 置 查 询" at bounding box center [371, 93] width 72 height 9
click at [357, 90] on button "查 询" at bounding box center [363, 93] width 18 height 9
click at [362, 96] on button "查 询" at bounding box center [363, 93] width 18 height 9
click at [362, 96] on div "重 置 查 询" at bounding box center [371, 93] width 72 height 9
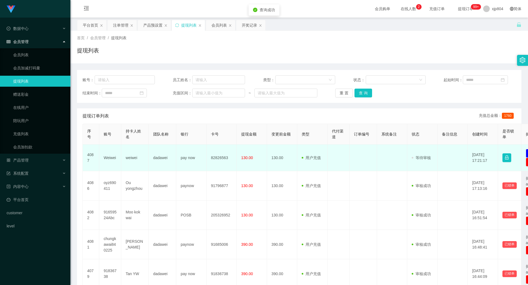
click at [111, 158] on td "Weiwei" at bounding box center [110, 158] width 22 height 27
copy td "Weiwei"
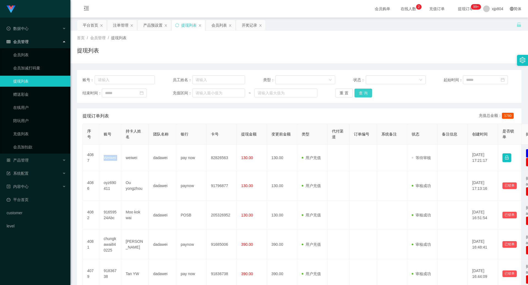
click at [364, 93] on button "查 询" at bounding box center [363, 93] width 18 height 9
click at [364, 93] on div "重 置 查 询" at bounding box center [371, 93] width 72 height 9
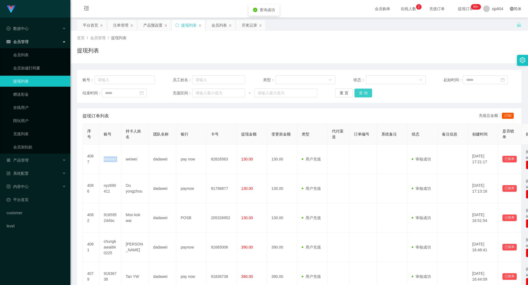
click at [364, 93] on button "查 询" at bounding box center [363, 93] width 18 height 9
click at [364, 93] on div "重 置 查 询" at bounding box center [371, 93] width 72 height 9
click at [361, 93] on button "查 询" at bounding box center [363, 93] width 18 height 9
click at [361, 93] on div "重 置 查 询" at bounding box center [371, 93] width 72 height 9
click at [361, 93] on button "查 询" at bounding box center [363, 93] width 18 height 9
